Goal: Check status: Check status

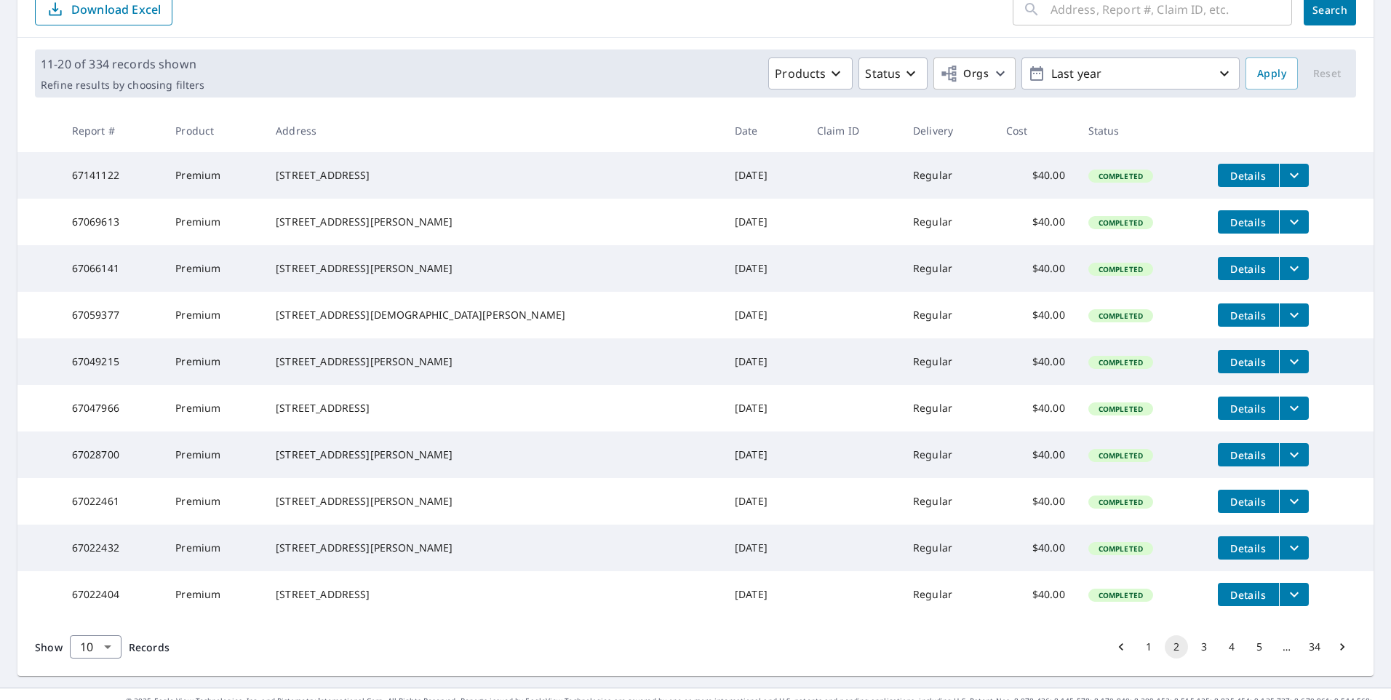
scroll to position [253, 0]
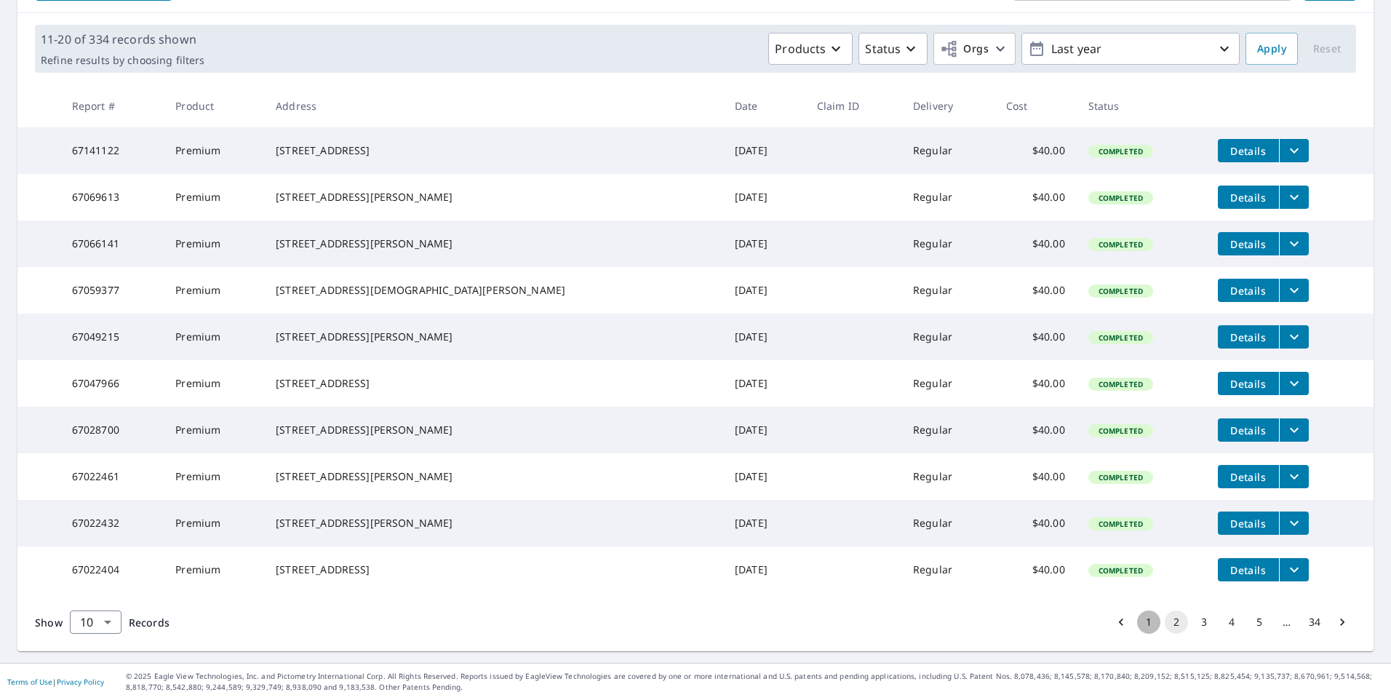
click at [1137, 621] on button "1" at bounding box center [1148, 621] width 23 height 23
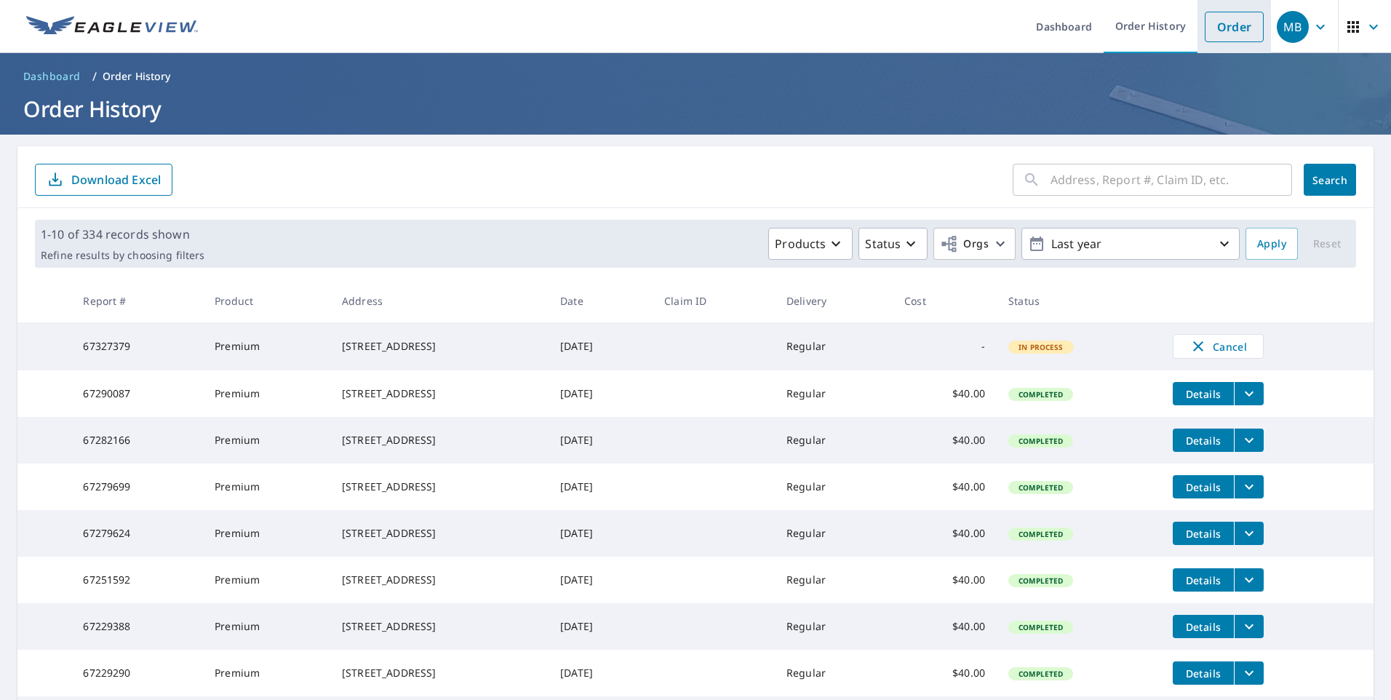
click at [1207, 25] on link "Order" at bounding box center [1234, 27] width 59 height 31
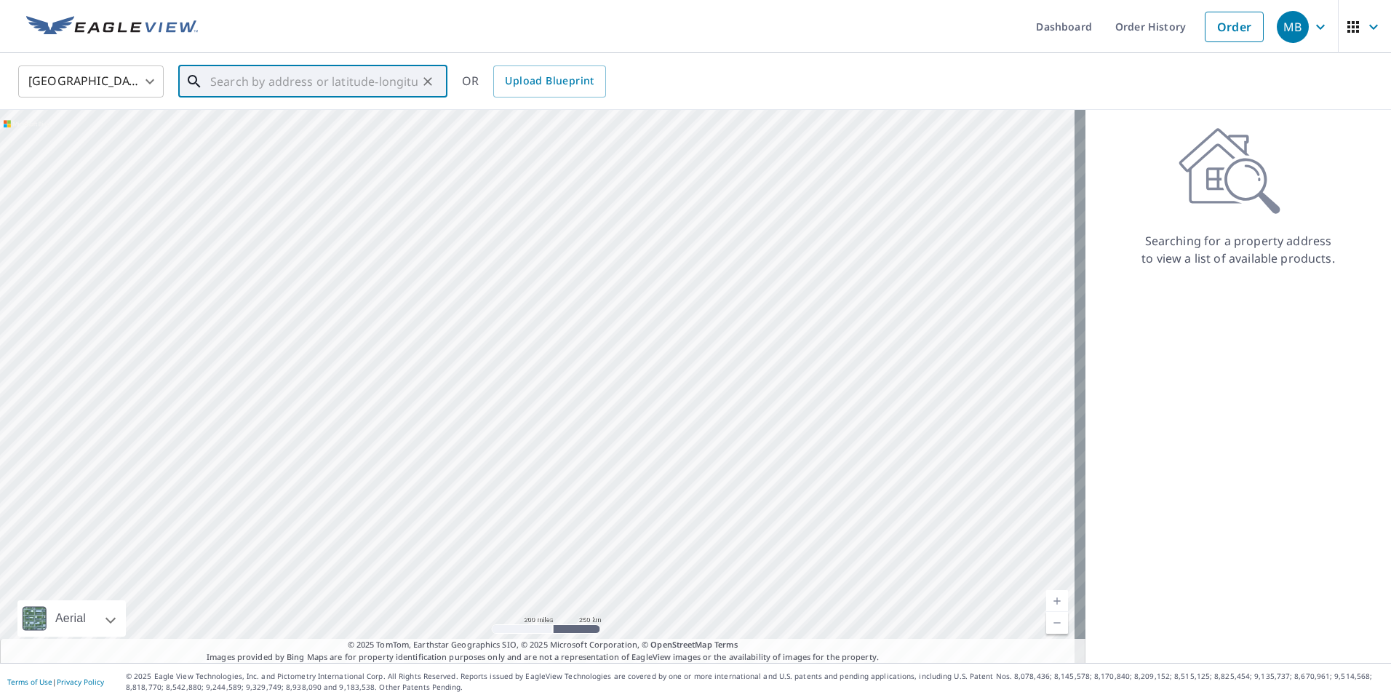
click at [285, 79] on input "text" at bounding box center [313, 81] width 207 height 41
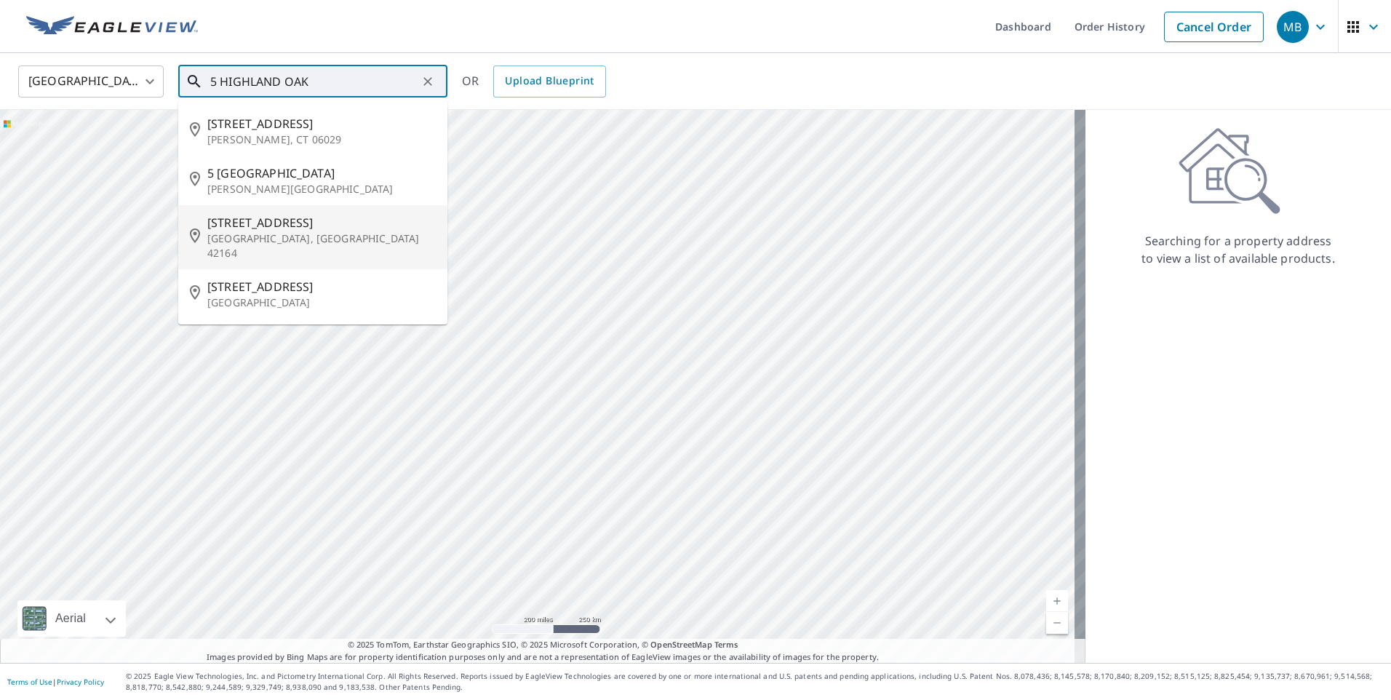
click at [257, 225] on span "[STREET_ADDRESS]" at bounding box center [321, 222] width 228 height 17
type input "[STREET_ADDRESS]"
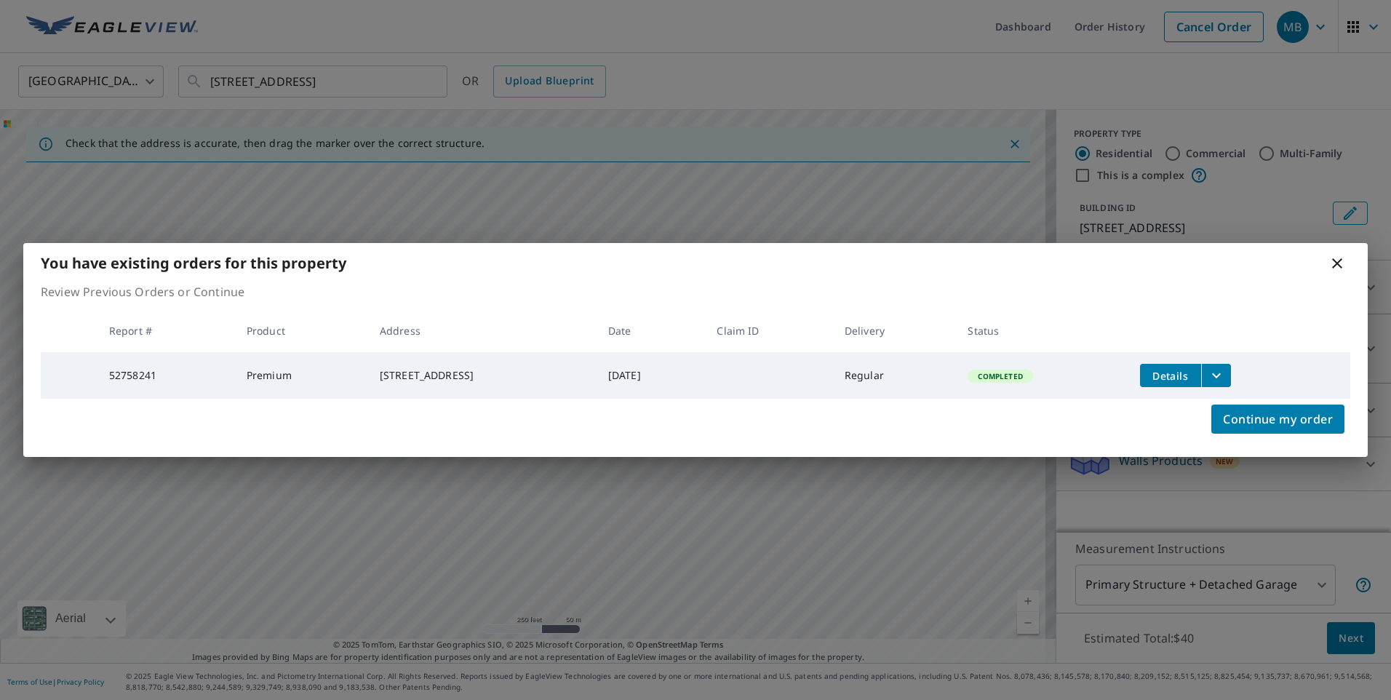
click at [1172, 369] on span "Details" at bounding box center [1171, 376] width 44 height 14
